Goal: Transaction & Acquisition: Purchase product/service

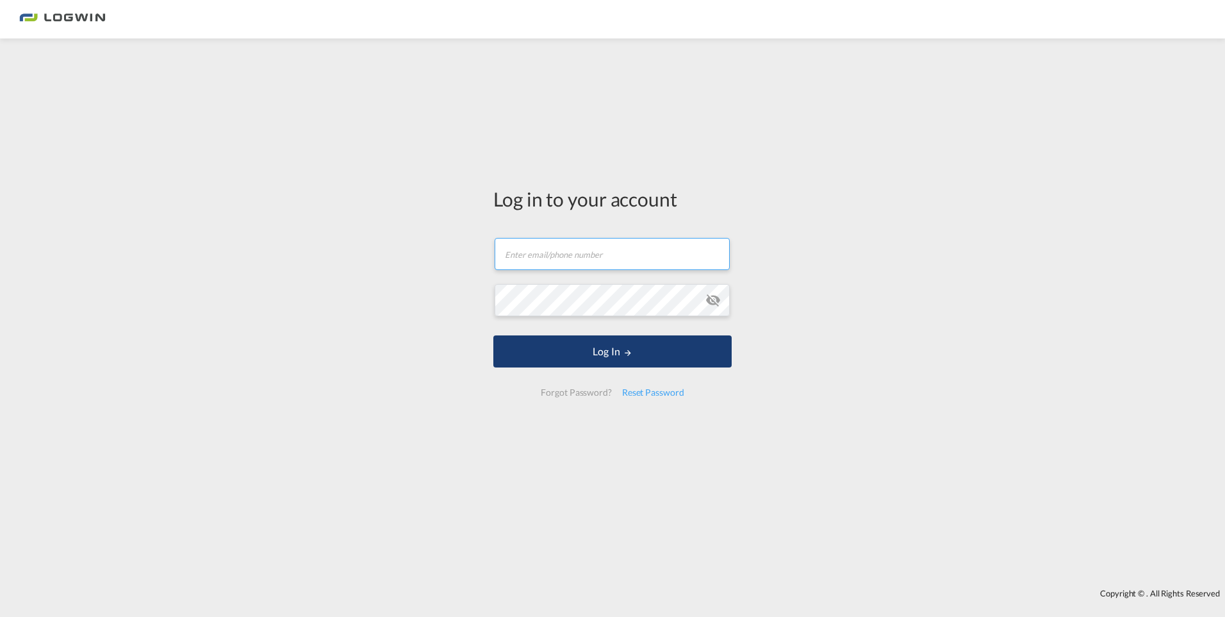
type input "[EMAIL_ADDRESS][DOMAIN_NAME]"
click at [589, 341] on button "Log In" at bounding box center [612, 351] width 238 height 32
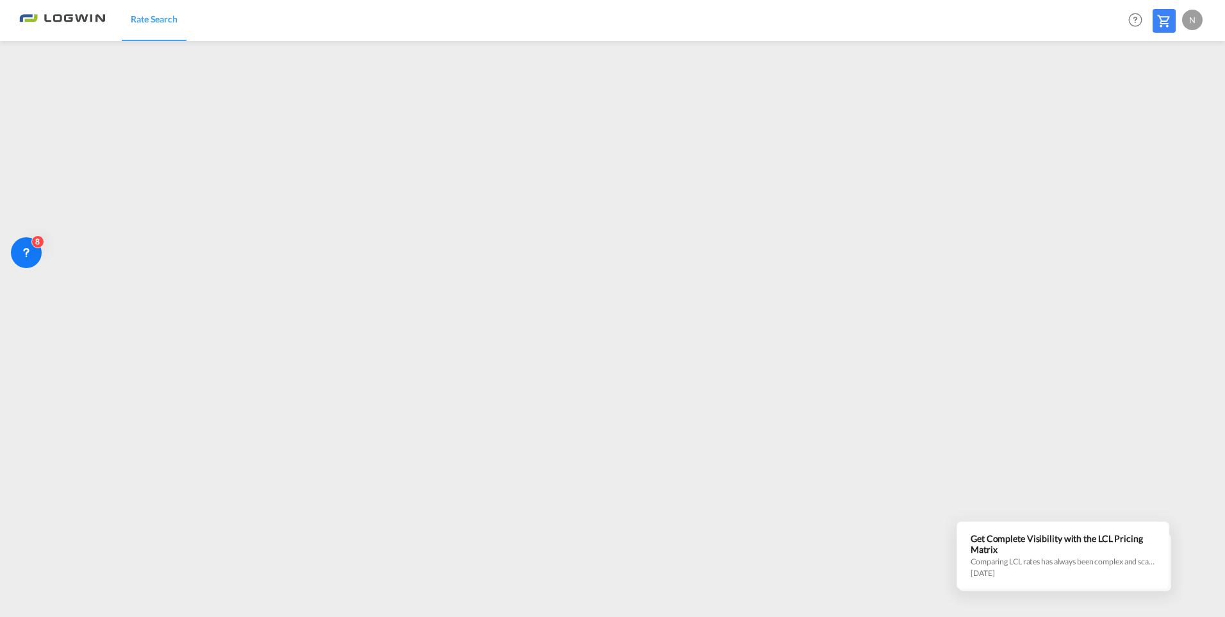
click at [1168, 19] on md-icon at bounding box center [1164, 20] width 15 height 15
